Goal: Go to known website: Go to known website

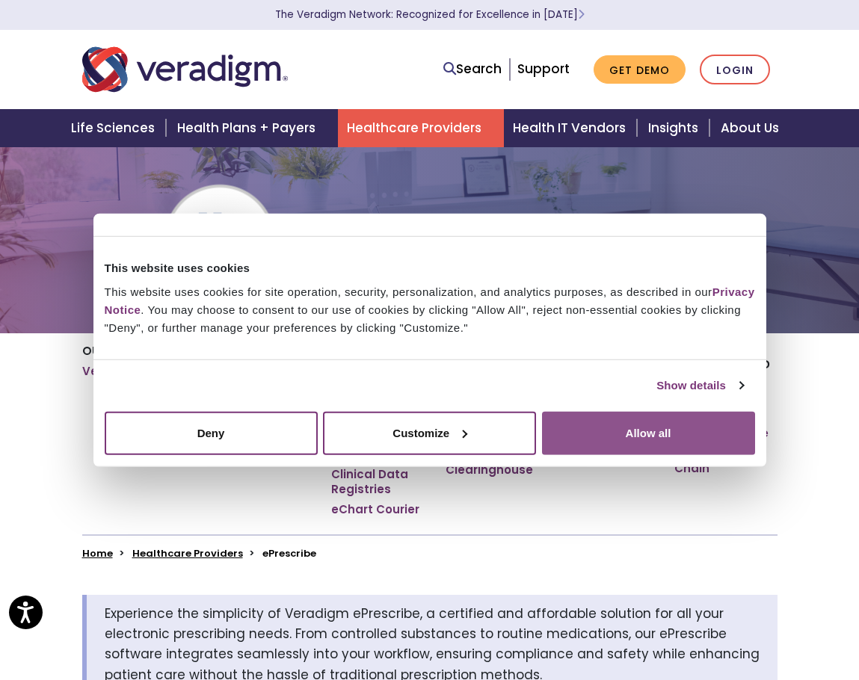
click at [704, 429] on button "Allow all" at bounding box center [648, 432] width 213 height 43
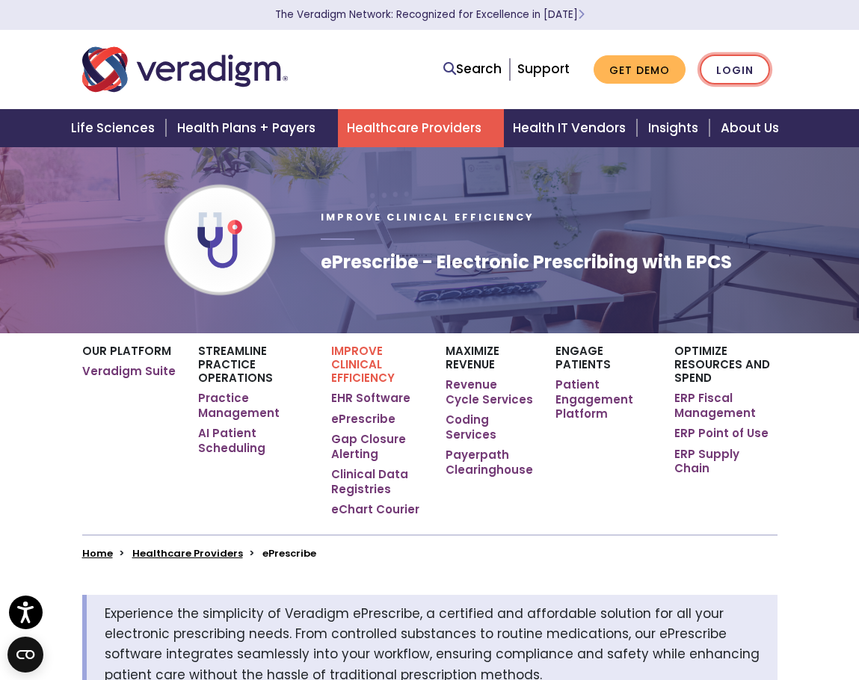
click at [741, 56] on link "Login" at bounding box center [735, 70] width 70 height 31
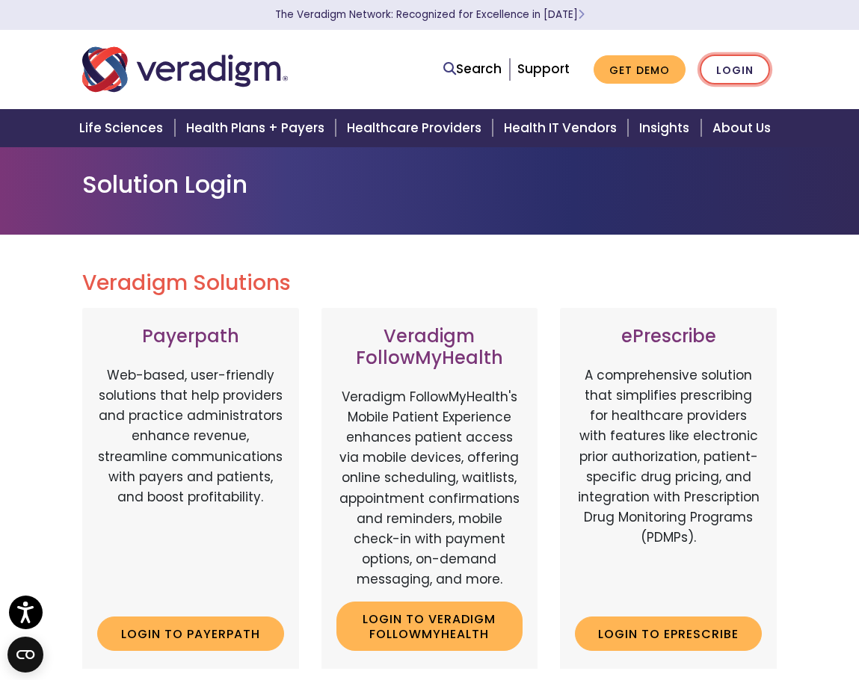
click at [729, 73] on link "Login" at bounding box center [735, 70] width 70 height 31
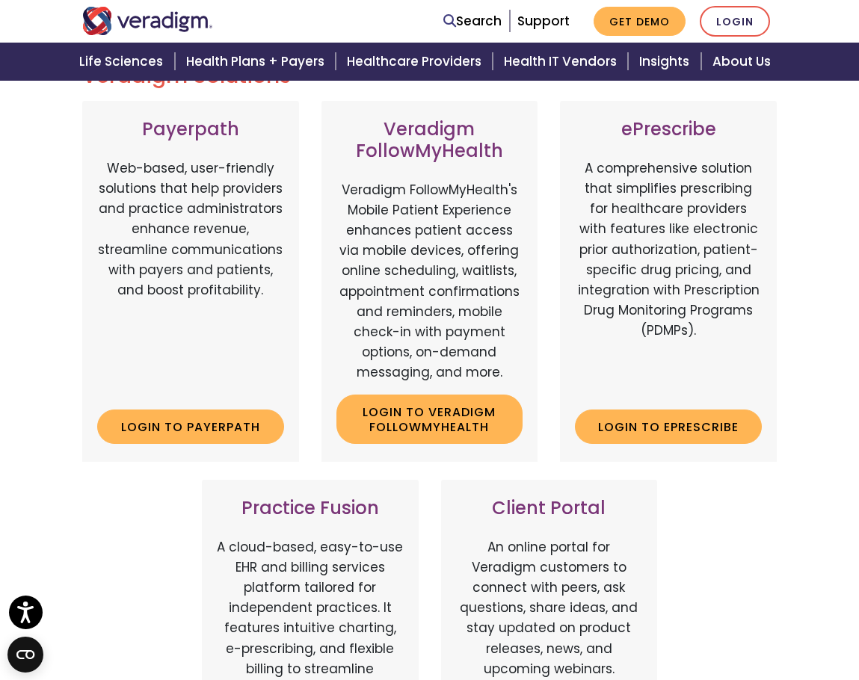
scroll to position [224, 0]
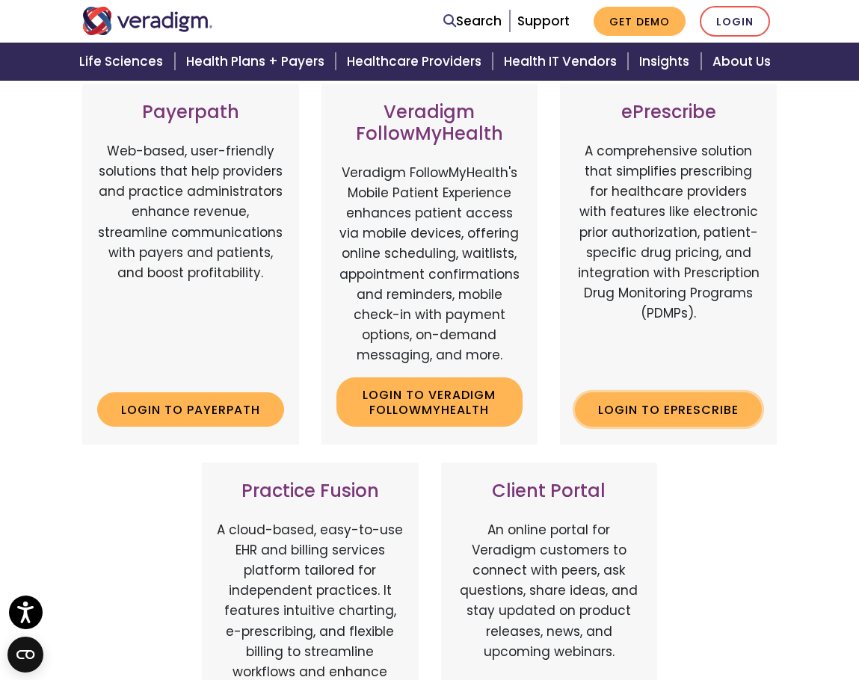
click at [652, 406] on link "Login to ePrescribe" at bounding box center [668, 410] width 187 height 34
